Goal: Task Accomplishment & Management: Use online tool/utility

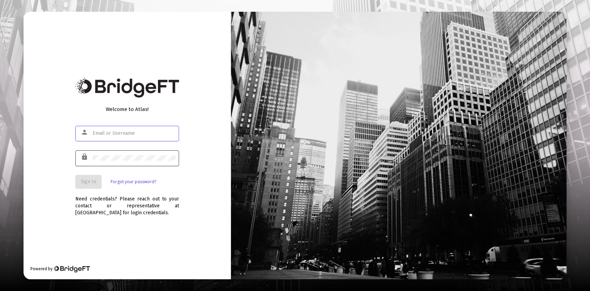
type input "jesse@fortune45.com"
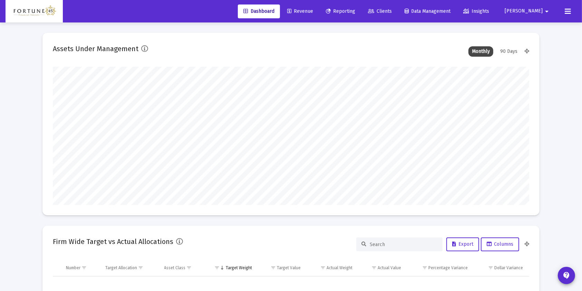
scroll to position [138, 257]
type input "2025-09-26"
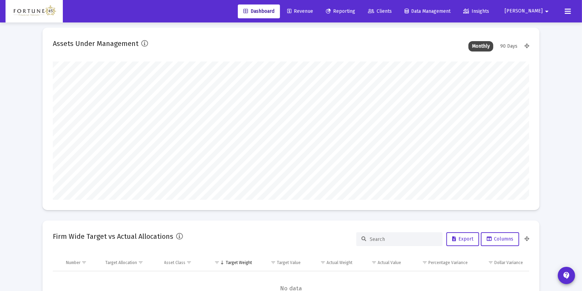
scroll to position [0, 0]
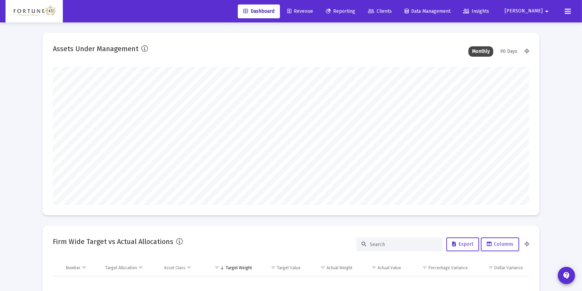
click at [354, 12] on span "Reporting" at bounding box center [340, 11] width 29 height 6
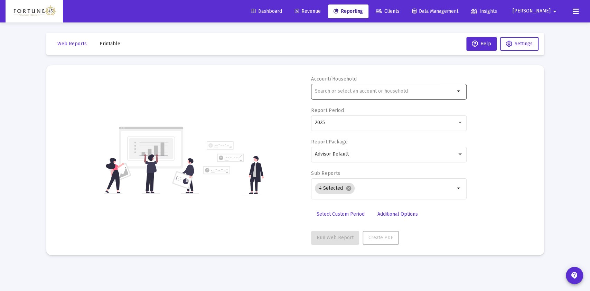
click at [402, 86] on div at bounding box center [385, 91] width 140 height 17
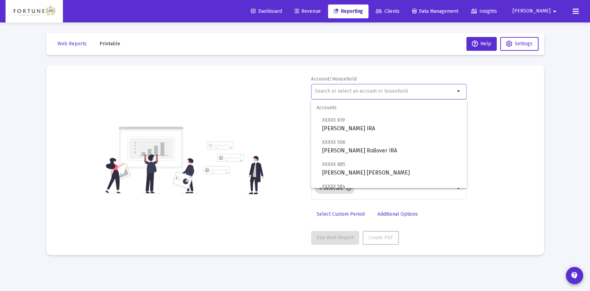
click at [496, 80] on div "Account/Household arrow_drop_down Report Period 2025 Report Package Advisor Def…" at bounding box center [295, 160] width 477 height 169
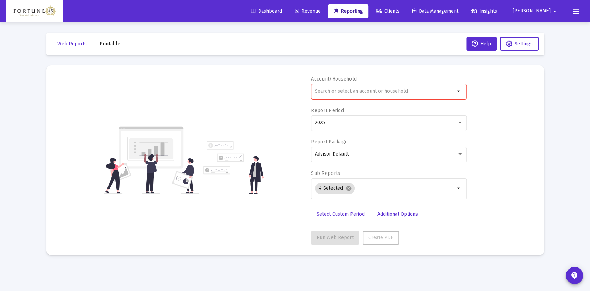
click at [321, 11] on span "Revenue" at bounding box center [308, 11] width 26 height 6
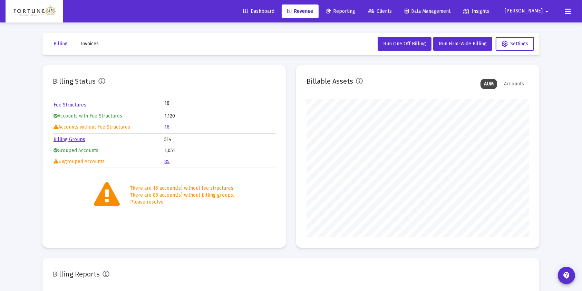
scroll to position [138, 222]
click at [462, 41] on span "Run Firm-Wide Billing" at bounding box center [463, 44] width 48 height 6
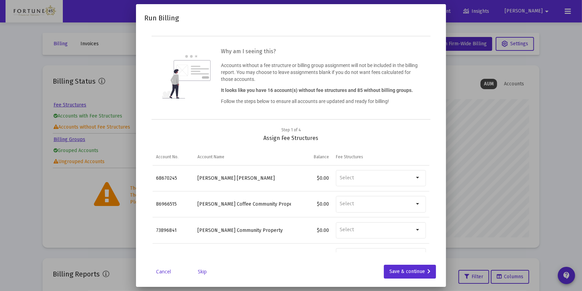
click at [201, 273] on link "Skip" at bounding box center [202, 271] width 35 height 7
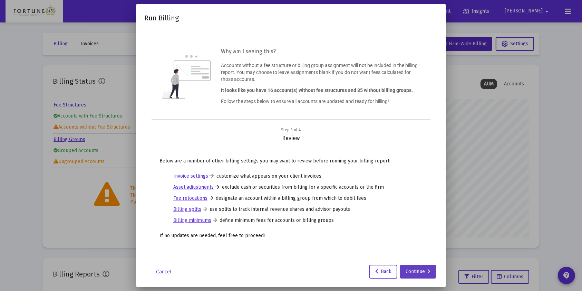
click at [419, 275] on div "Continue" at bounding box center [418, 272] width 25 height 14
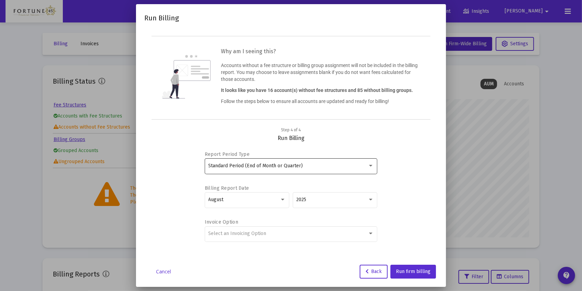
click at [318, 165] on div "Standard Period (End of Month or Quarter)" at bounding box center [288, 166] width 159 height 6
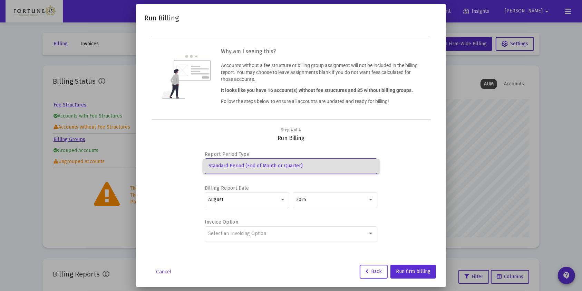
click at [279, 204] on div at bounding box center [291, 145] width 582 height 291
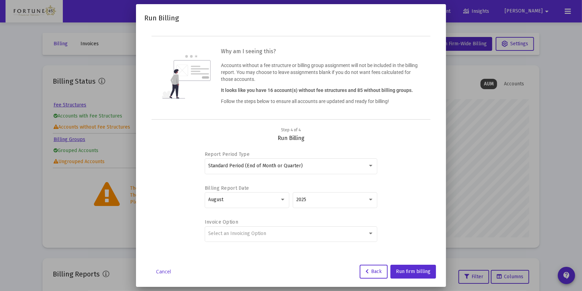
click at [279, 204] on div "August" at bounding box center [247, 199] width 77 height 17
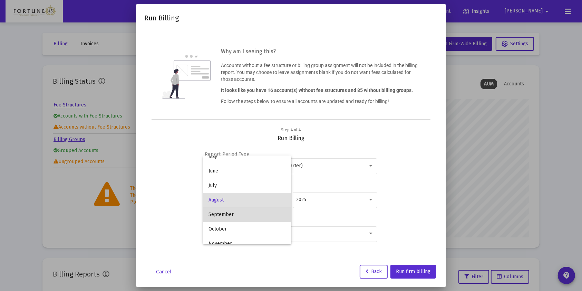
click at [262, 215] on span "September" at bounding box center [247, 214] width 77 height 15
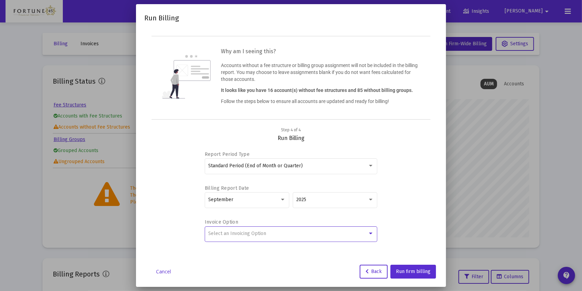
click at [353, 234] on div "Select an Invoicing Option" at bounding box center [288, 234] width 159 height 6
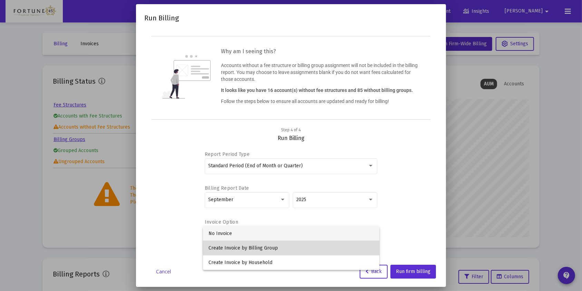
click at [332, 247] on span "Create Invoice by Billing Group" at bounding box center [291, 248] width 165 height 15
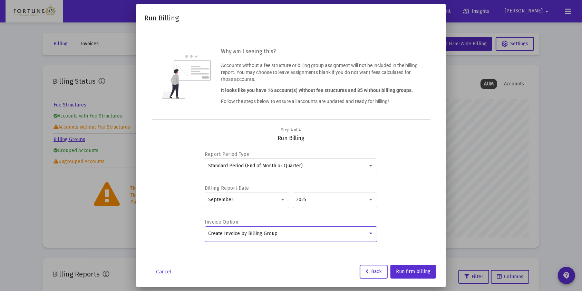
click at [370, 235] on div at bounding box center [371, 234] width 6 height 6
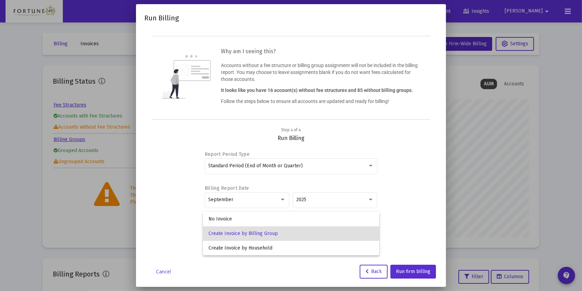
click at [419, 275] on div at bounding box center [291, 145] width 582 height 291
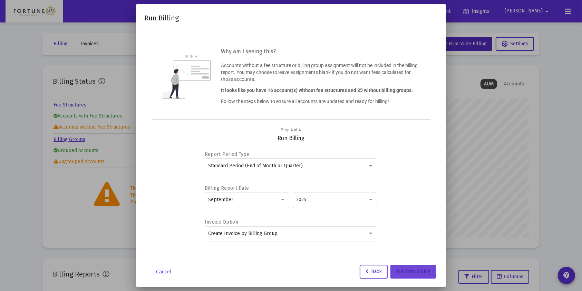
click at [419, 268] on span "Run firm billing" at bounding box center [413, 271] width 35 height 6
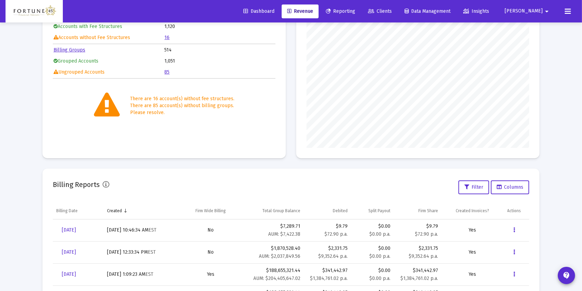
scroll to position [92, 0]
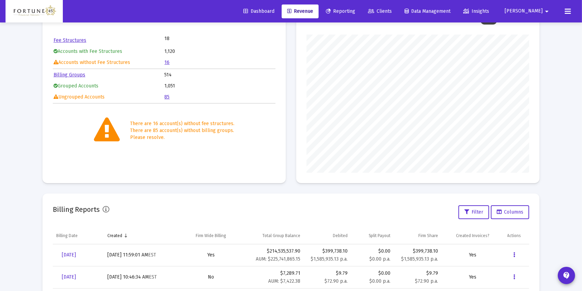
scroll to position [85, 0]
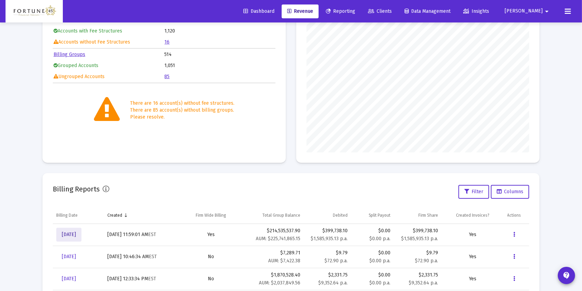
click at [82, 231] on link "[DATE]" at bounding box center [68, 235] width 25 height 14
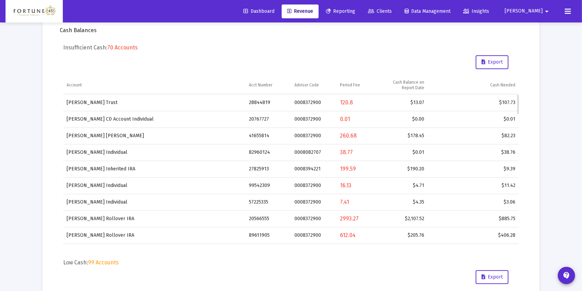
click at [259, 105] on td "28844819" at bounding box center [269, 102] width 46 height 17
copy td "28844819"
click at [499, 60] on span "Export" at bounding box center [492, 62] width 21 height 6
